Goal: Information Seeking & Learning: Learn about a topic

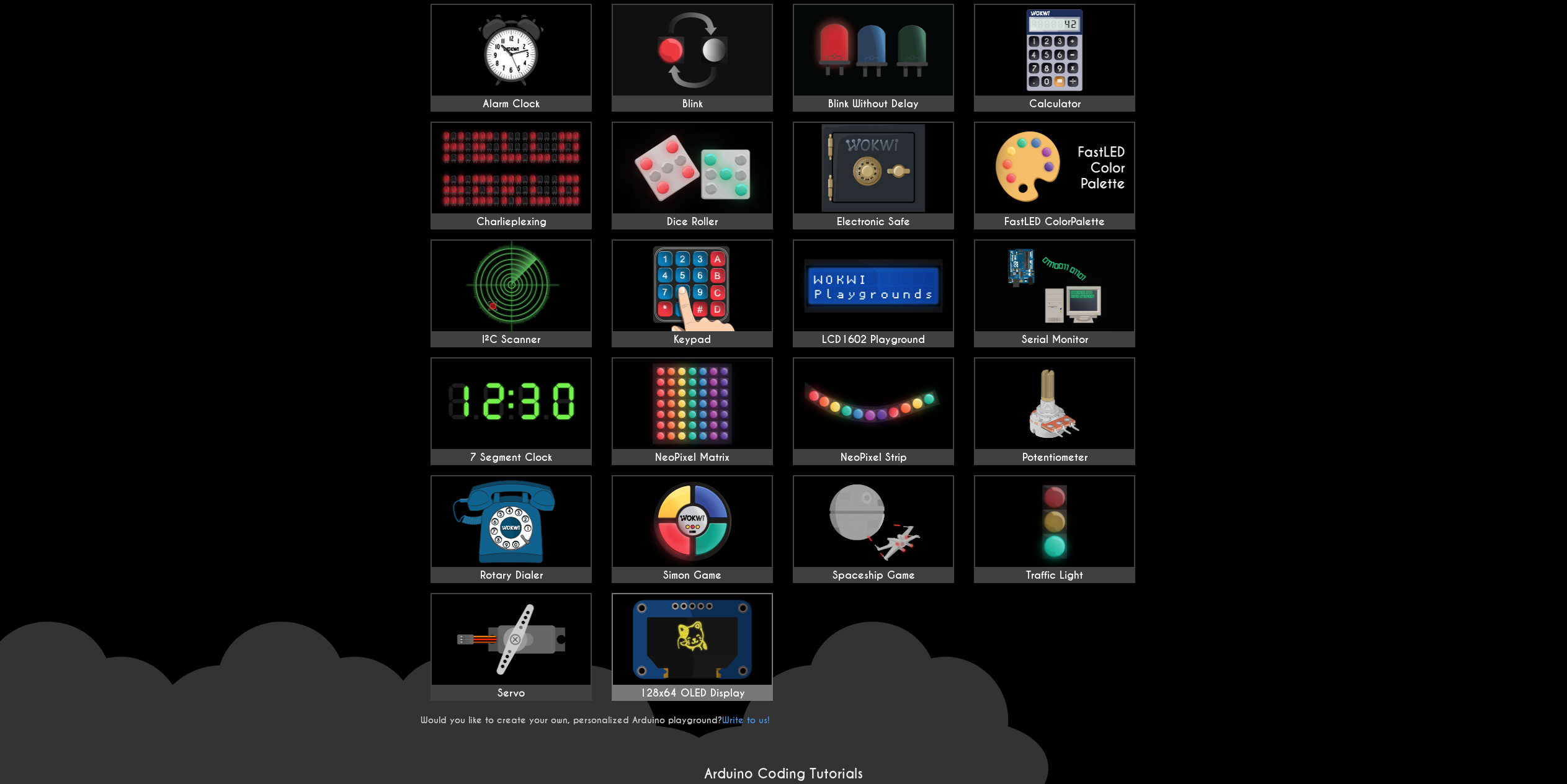
scroll to position [124, 0]
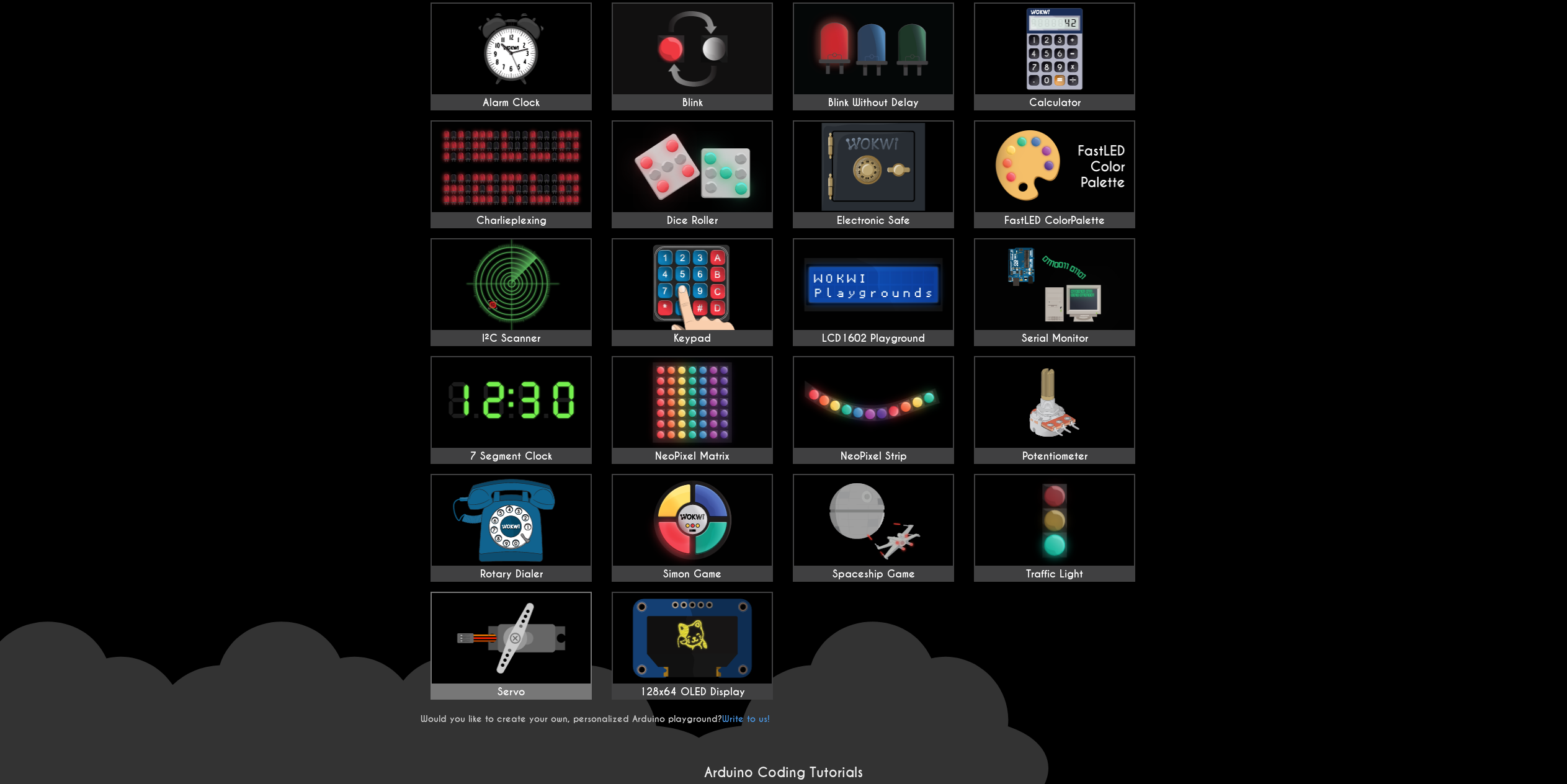
click at [492, 667] on img at bounding box center [512, 638] width 159 height 90
click at [479, 680] on img at bounding box center [512, 638] width 159 height 90
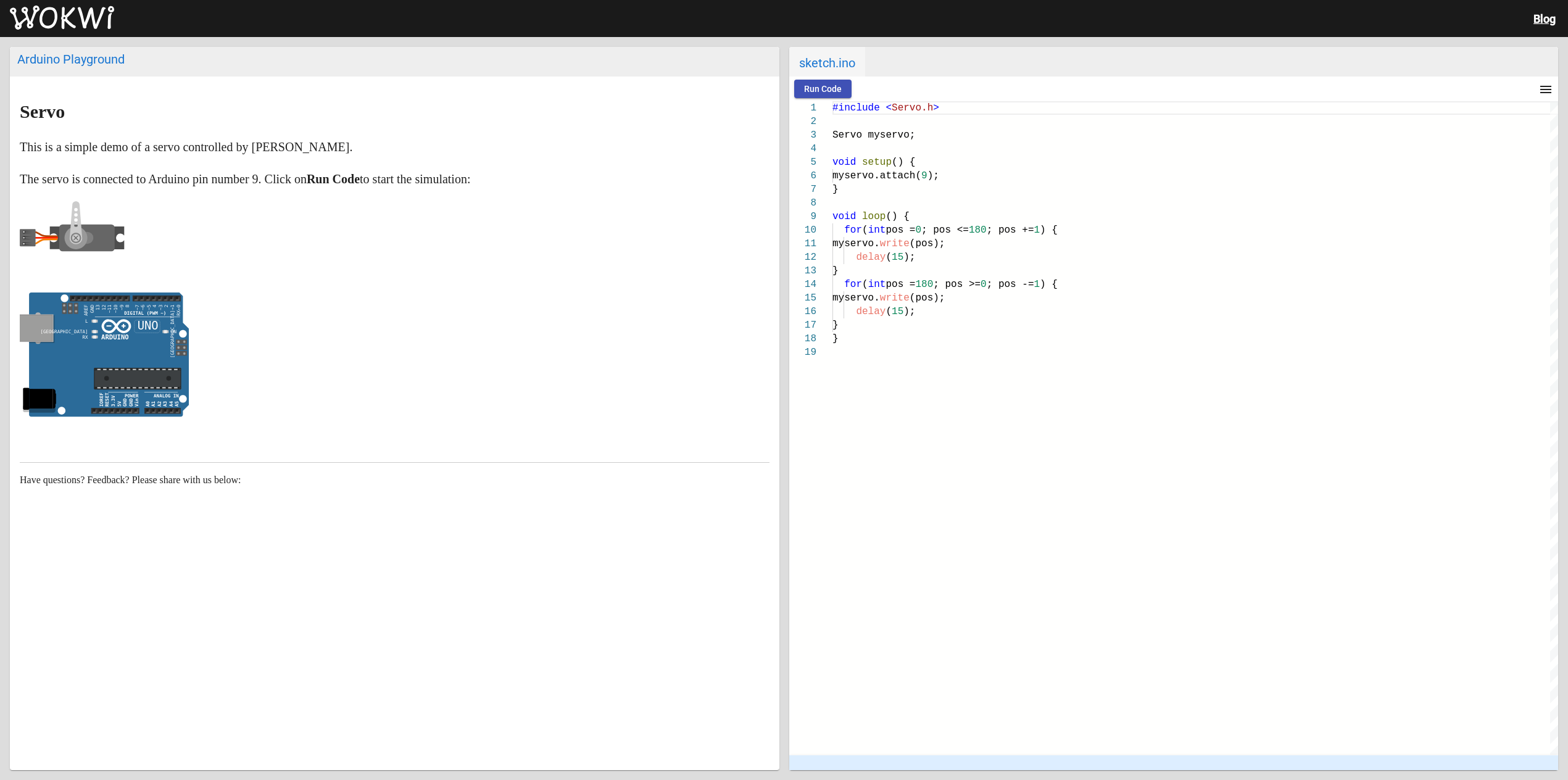
click at [814, 84] on span "Run Code" at bounding box center [823, 88] width 38 height 10
click at [27, 309] on article "Servo This is a simple demo of a servo controlled by Arduino. The servo is conn…" at bounding box center [395, 337] width 770 height 521
click at [127, 298] on rect at bounding box center [99, 299] width 60 height 6
drag, startPoint x: 66, startPoint y: 248, endPoint x: 108, endPoint y: 231, distance: 45.3
click at [90, 237] on icon at bounding box center [72, 238] width 105 height 74
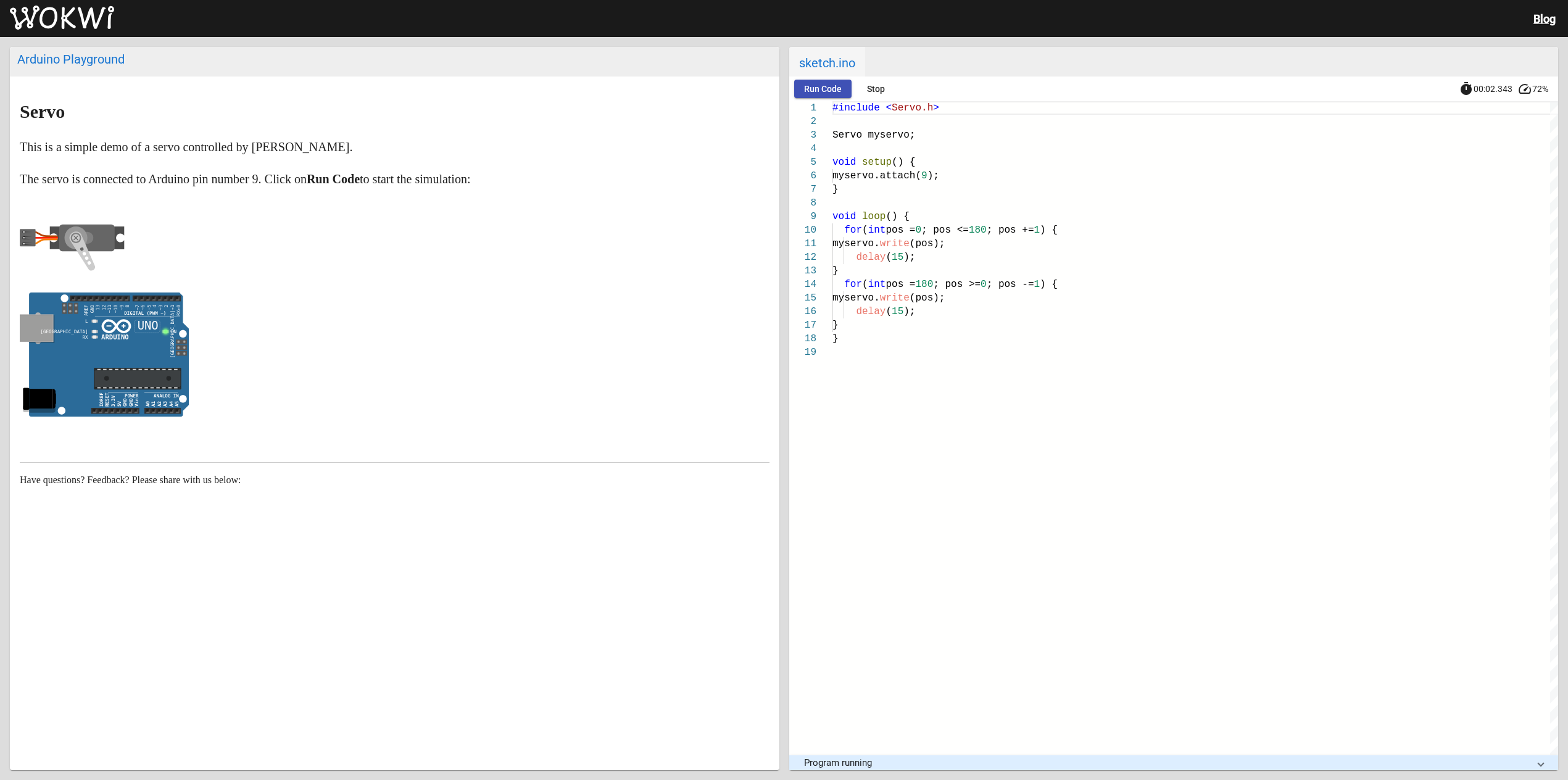
drag, startPoint x: 108, startPoint y: 231, endPoint x: 138, endPoint y: 439, distance: 210.2
click at [115, 235] on rect at bounding box center [87, 238] width 55 height 27
click at [138, 439] on article "Servo This is a simple demo of a servo controlled by Arduino. The servo is conn…" at bounding box center [395, 337] width 770 height 521
drag, startPoint x: 139, startPoint y: 371, endPoint x: 151, endPoint y: 345, distance: 28.6
click at [145, 364] on icon "ON false" at bounding box center [104, 354] width 169 height 124
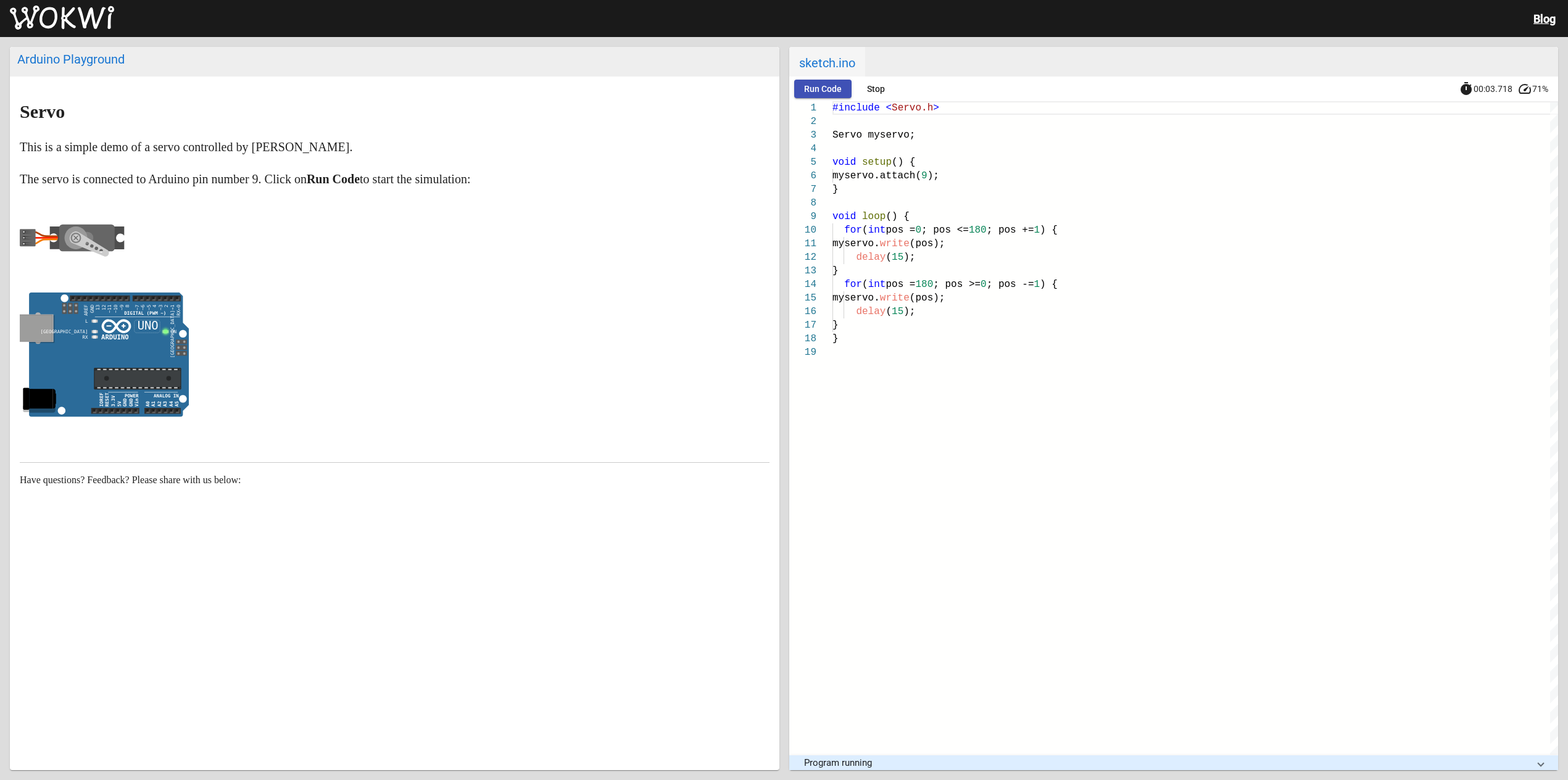
click at [163, 299] on rect at bounding box center [157, 299] width 48 height 6
click at [122, 353] on icon at bounding box center [109, 354] width 159 height 124
drag, startPoint x: 122, startPoint y: 353, endPoint x: 98, endPoint y: 252, distance: 103.8
click at [120, 351] on icon at bounding box center [109, 354] width 159 height 124
click at [31, 235] on icon at bounding box center [72, 238] width 105 height 74
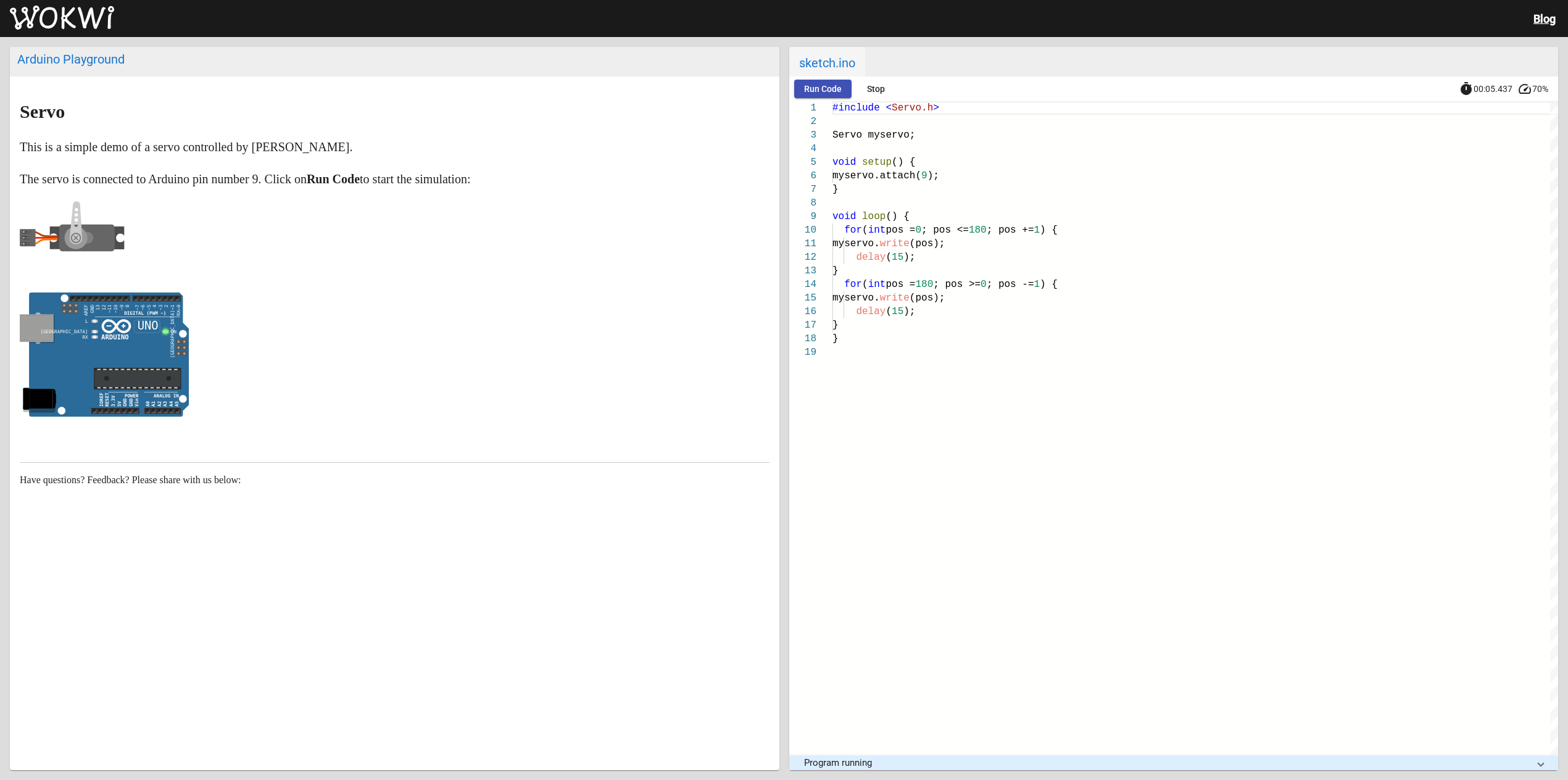
drag, startPoint x: 35, startPoint y: 237, endPoint x: 163, endPoint y: 244, distance: 128.2
click at [163, 244] on p at bounding box center [394, 241] width 750 height 80
drag, startPoint x: 100, startPoint y: 230, endPoint x: 170, endPoint y: 305, distance: 102.6
click at [170, 305] on markdown "Servo This is a simple demo of a servo controlled by Arduino. The servo is conn…" at bounding box center [394, 262] width 750 height 321
click at [479, 281] on markdown "Servo This is a simple demo of a servo controlled by Arduino. The servo is conn…" at bounding box center [394, 262] width 750 height 321
